Goal: Task Accomplishment & Management: Complete application form

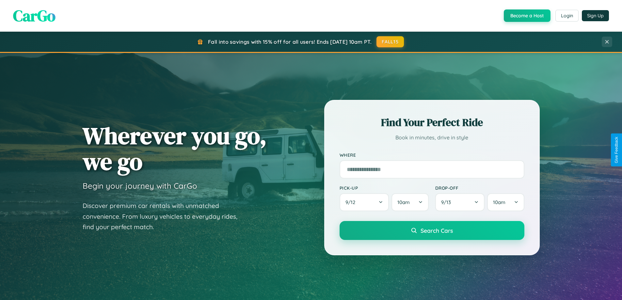
scroll to position [1256, 0]
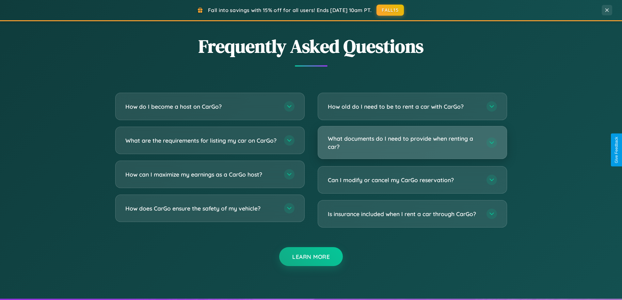
click at [412, 143] on h3 "What documents do I need to provide when renting a car?" at bounding box center [404, 143] width 152 height 16
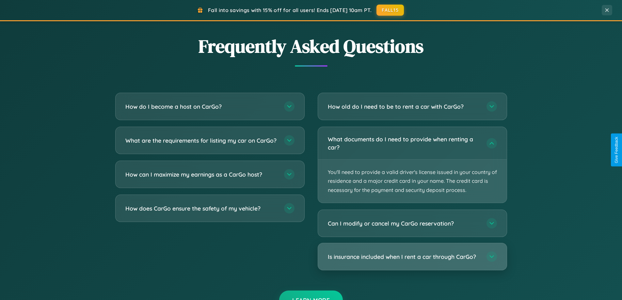
click at [412, 257] on h3 "Is insurance included when I rent a car through CarGo?" at bounding box center [404, 257] width 152 height 8
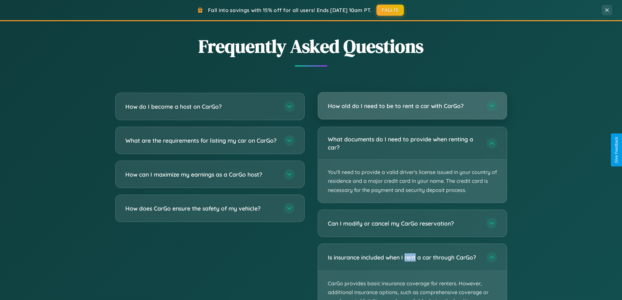
click at [412, 106] on h3 "How old do I need to be to rent a car with CarGo?" at bounding box center [404, 106] width 152 height 8
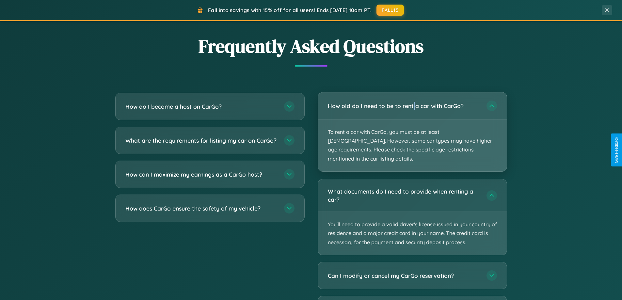
click at [412, 127] on p "To rent a car with CarGo, you must be at least [DEMOGRAPHIC_DATA]. However, som…" at bounding box center [412, 145] width 189 height 52
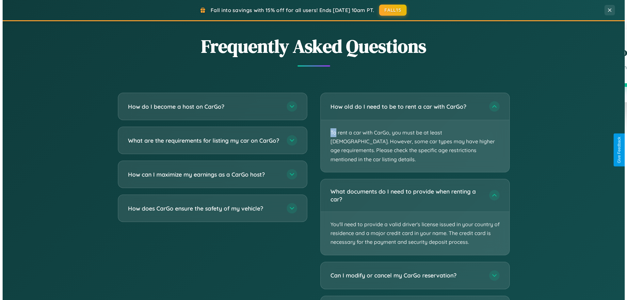
scroll to position [0, 0]
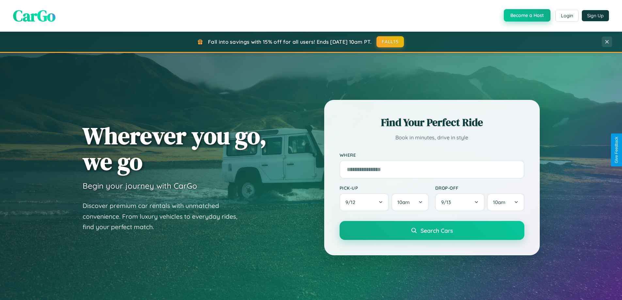
click at [526, 16] on button "Become a Host" at bounding box center [527, 15] width 47 height 12
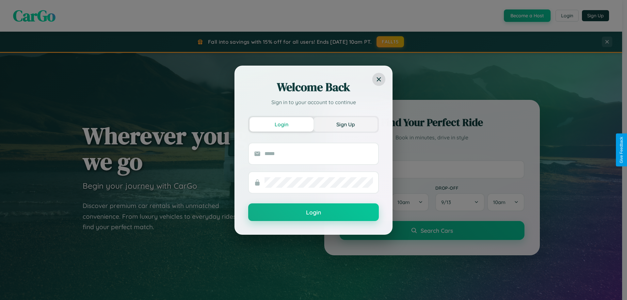
click at [345, 124] on button "Sign Up" at bounding box center [345, 124] width 64 height 14
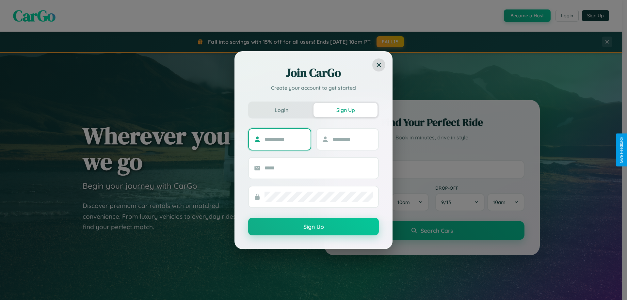
click at [285, 139] on input "text" at bounding box center [284, 139] width 41 height 10
type input "******"
click at [352, 139] on input "text" at bounding box center [352, 139] width 41 height 10
type input "*****"
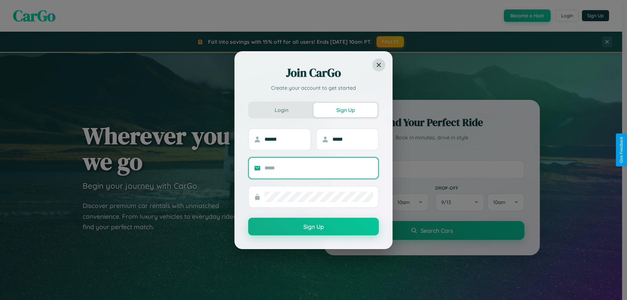
click at [319, 168] on input "text" at bounding box center [318, 168] width 108 height 10
type input "**********"
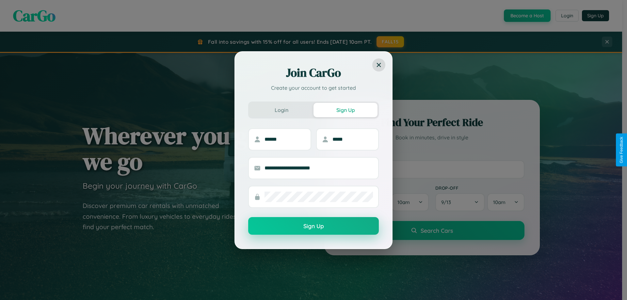
click at [313, 226] on button "Sign Up" at bounding box center [313, 226] width 131 height 18
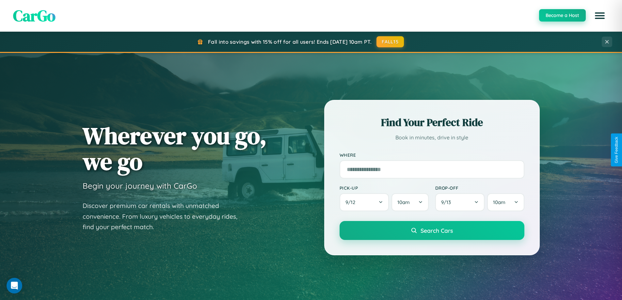
click at [562, 15] on button "Become a Host" at bounding box center [562, 15] width 47 height 12
